Goal: Information Seeking & Learning: Learn about a topic

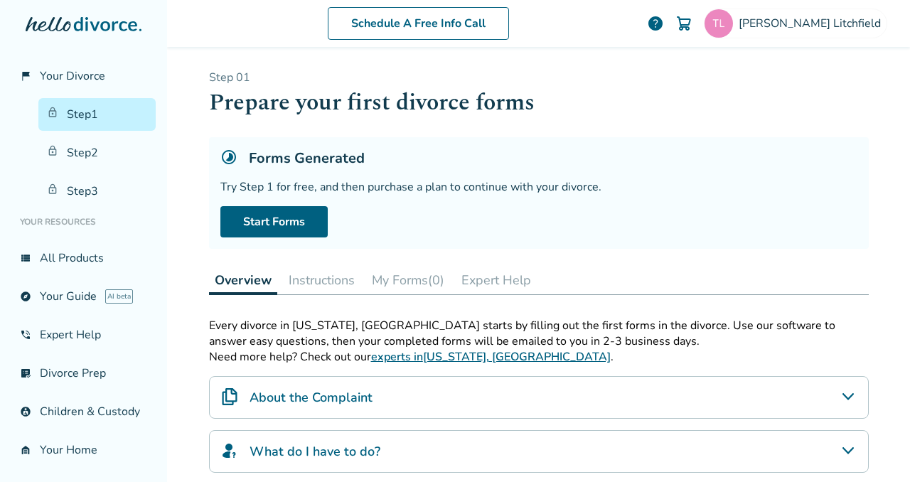
scroll to position [142, 0]
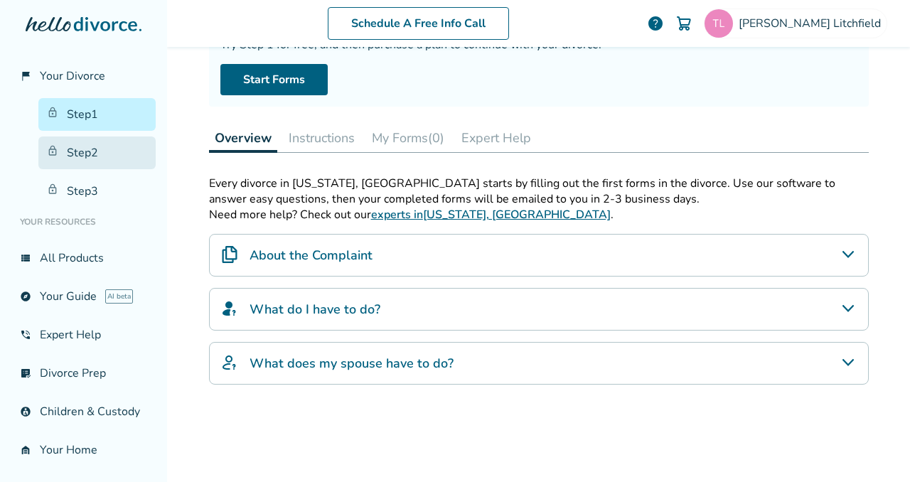
click at [81, 150] on link "Step 2" at bounding box center [96, 152] width 117 height 33
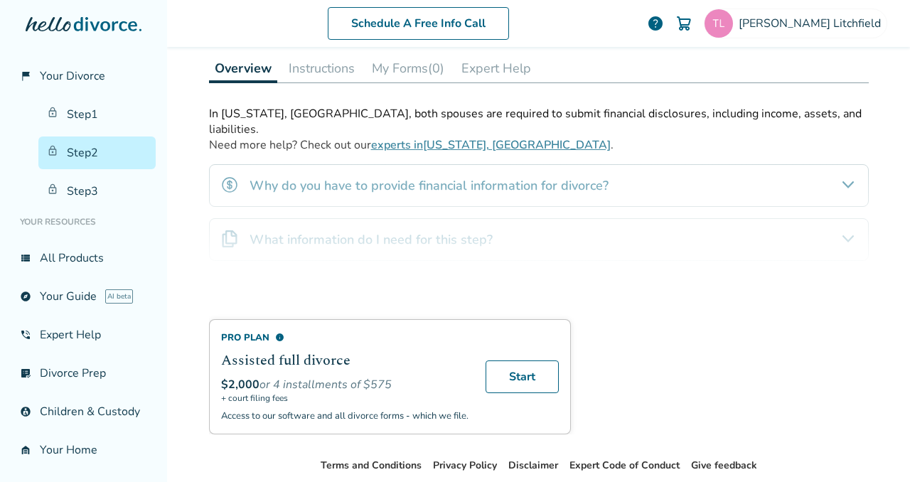
scroll to position [70, 0]
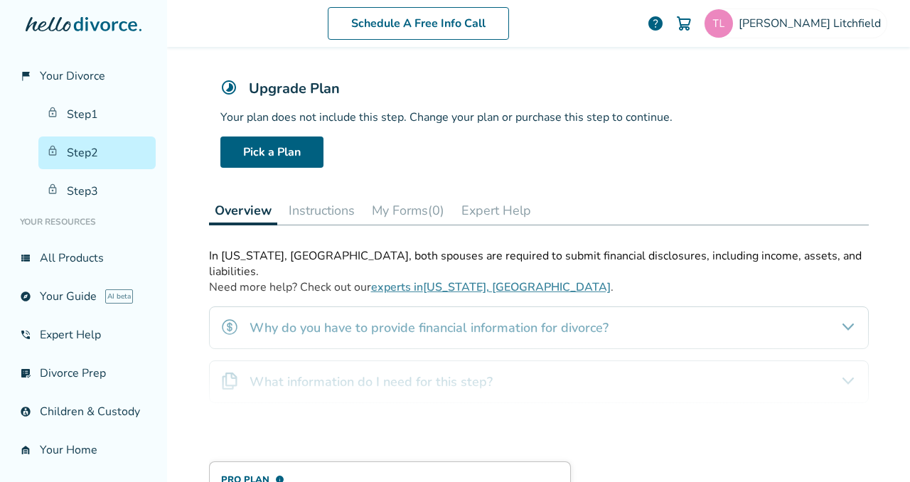
click at [841, 308] on div "Pro Plan info Assisted full divorce $2,000 or 4 installments of $575 + court fi…" at bounding box center [539, 412] width 660 height 328
click at [842, 358] on div "Pro Plan info Assisted full divorce $2,000 or 4 installments of $575 + court fi…" at bounding box center [539, 412] width 660 height 328
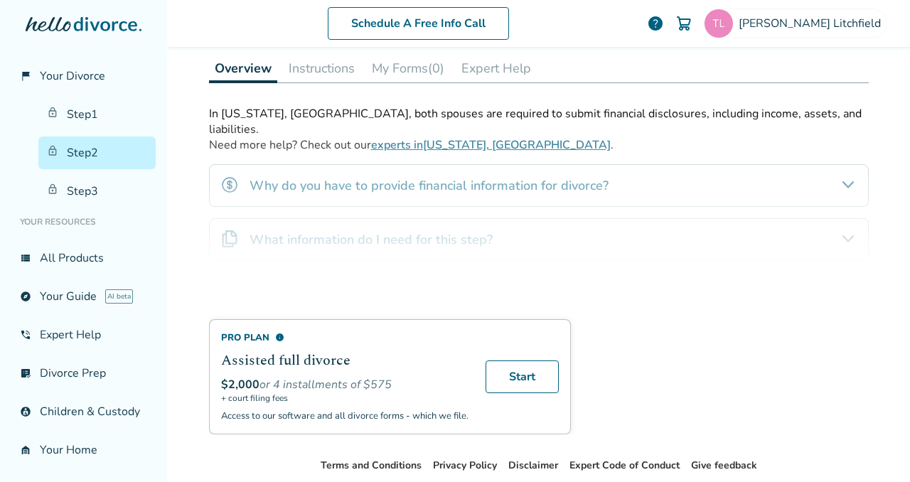
click at [326, 168] on div "Pro Plan info Assisted full divorce $2,000 or 4 installments of $575 + court fi…" at bounding box center [539, 270] width 660 height 328
click at [315, 225] on div "Pro Plan info Assisted full divorce $2,000 or 4 installments of $575 + court fi…" at bounding box center [539, 270] width 660 height 328
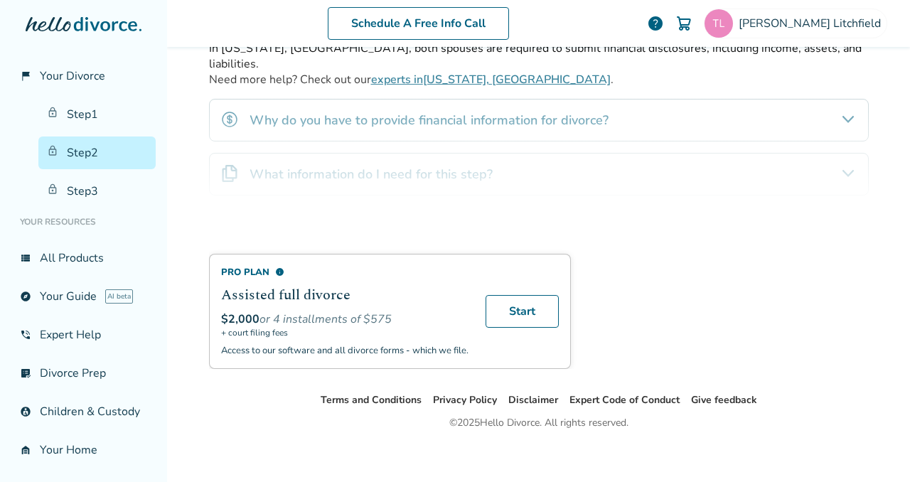
scroll to position [0, 0]
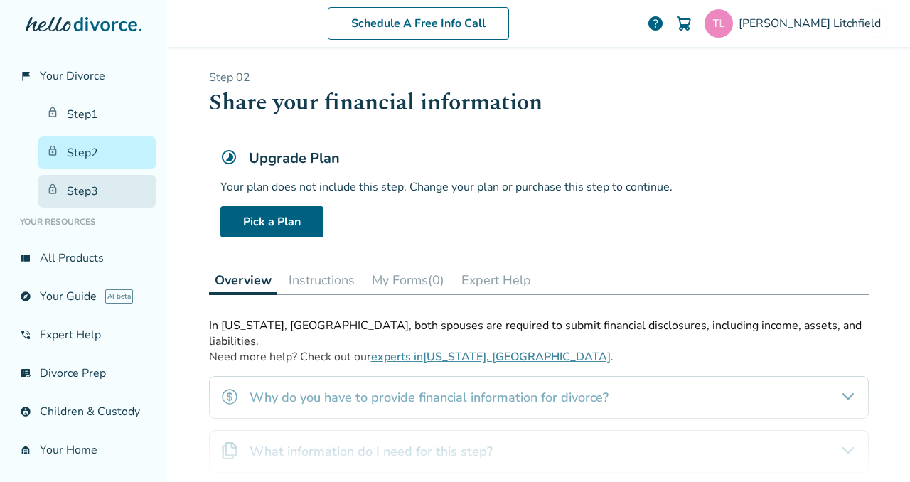
click at [61, 183] on link "Step 3" at bounding box center [96, 191] width 117 height 33
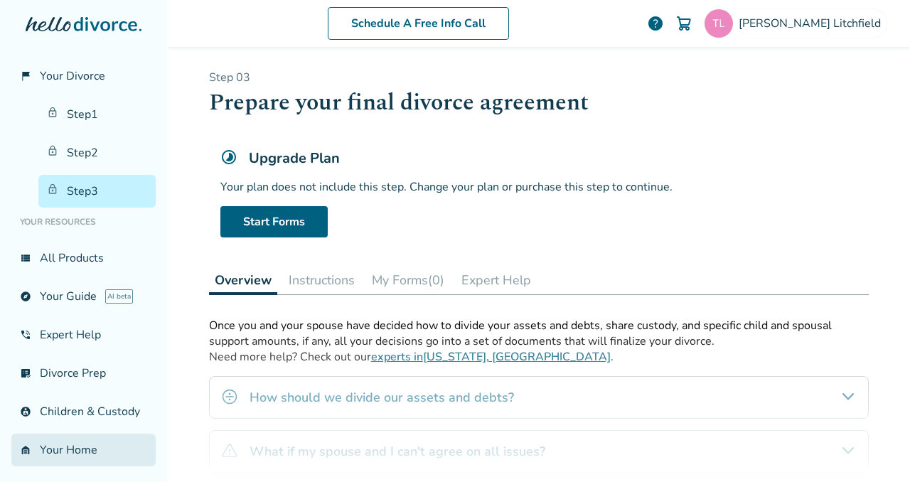
scroll to position [201, 0]
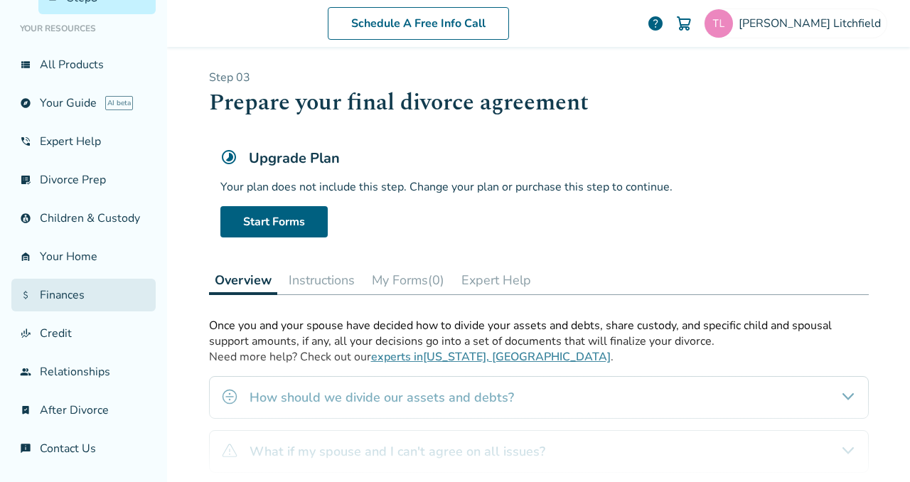
click at [67, 296] on link "attach_money Finances" at bounding box center [83, 295] width 144 height 33
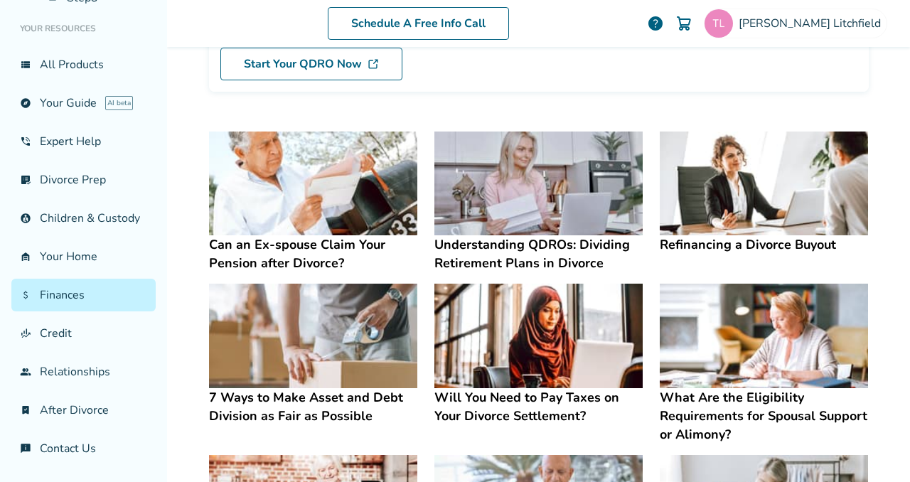
scroll to position [284, 0]
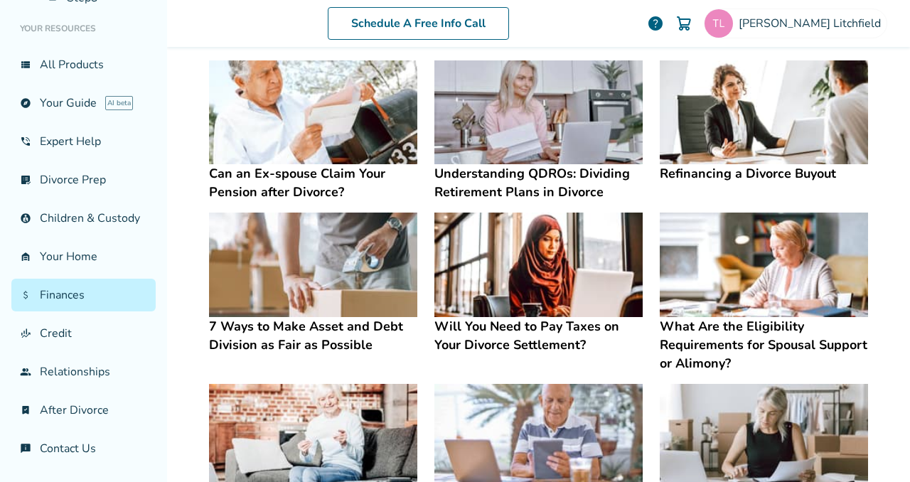
click at [520, 338] on h4 "Will You Need to Pay Taxes on Your Divorce Settlement?" at bounding box center [538, 335] width 208 height 37
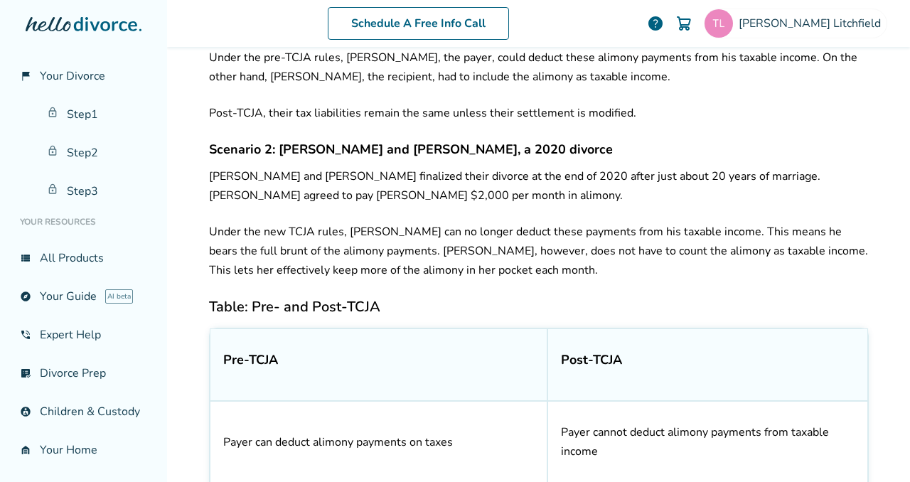
scroll to position [602, 0]
